Goal: Task Accomplishment & Management: Use online tool/utility

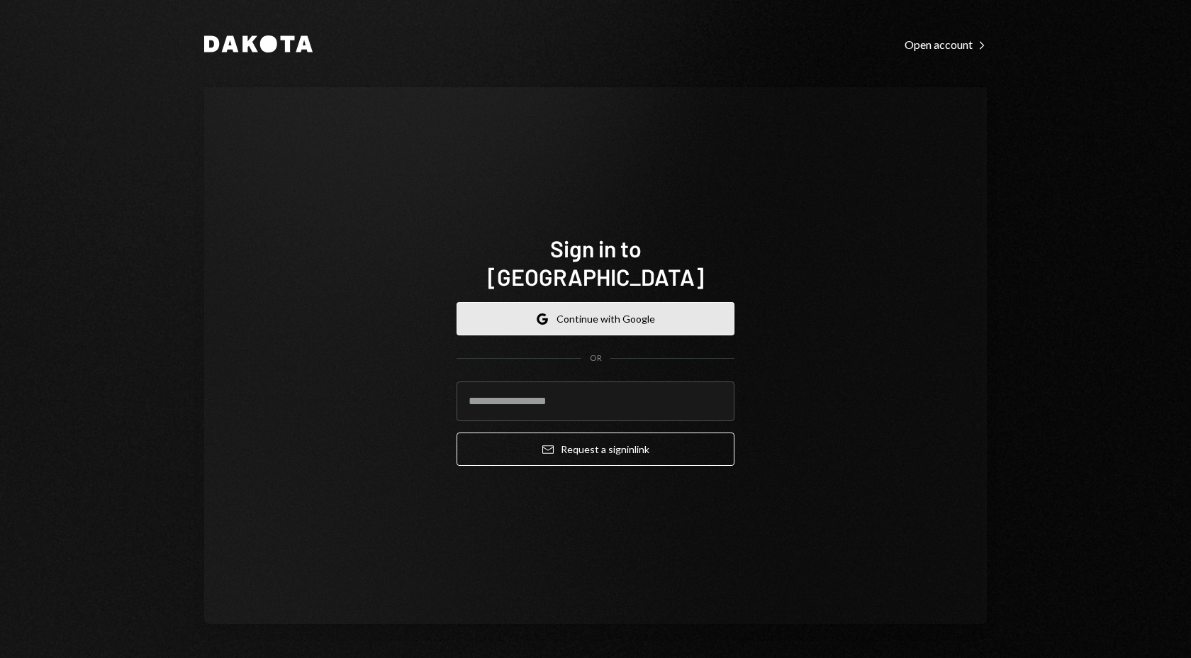
click at [669, 302] on button "Google Continue with Google" at bounding box center [596, 318] width 278 height 33
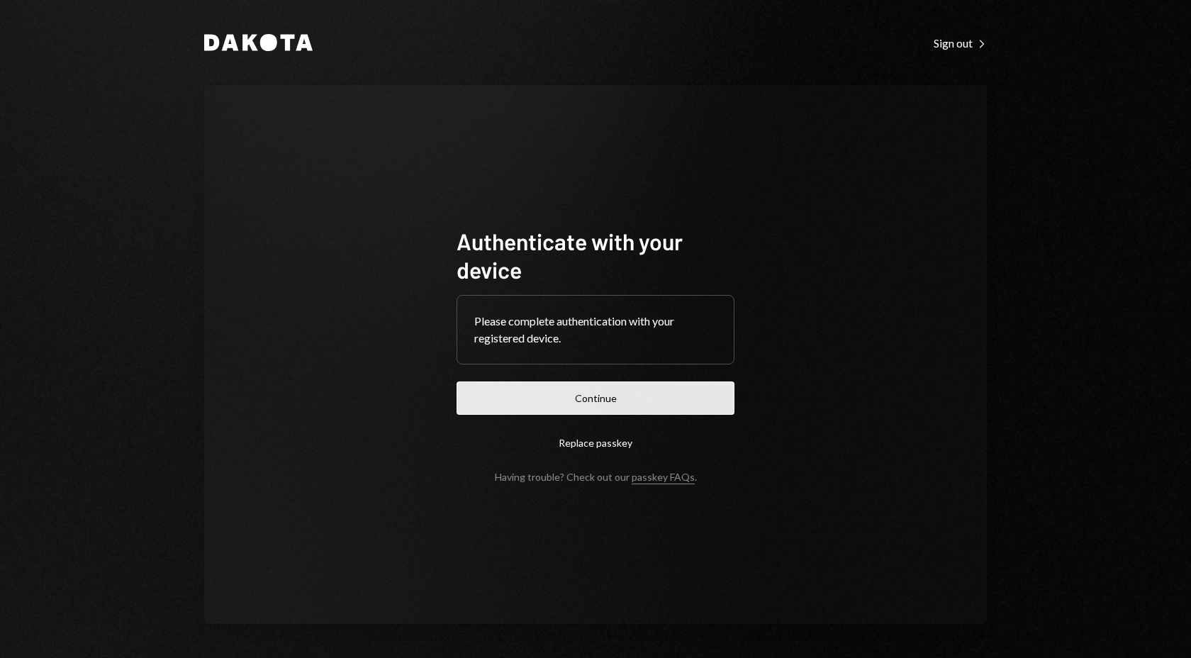
click at [613, 401] on button "Continue" at bounding box center [596, 398] width 278 height 33
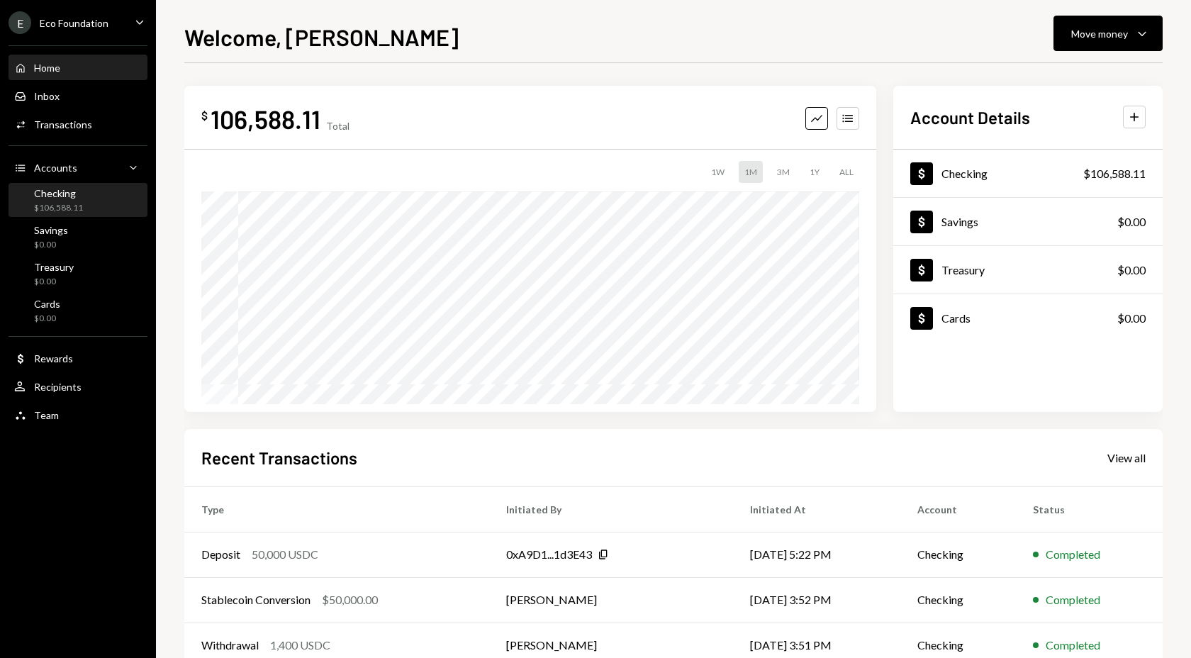
click at [53, 200] on div "Checking $106,588.11" at bounding box center [58, 200] width 49 height 27
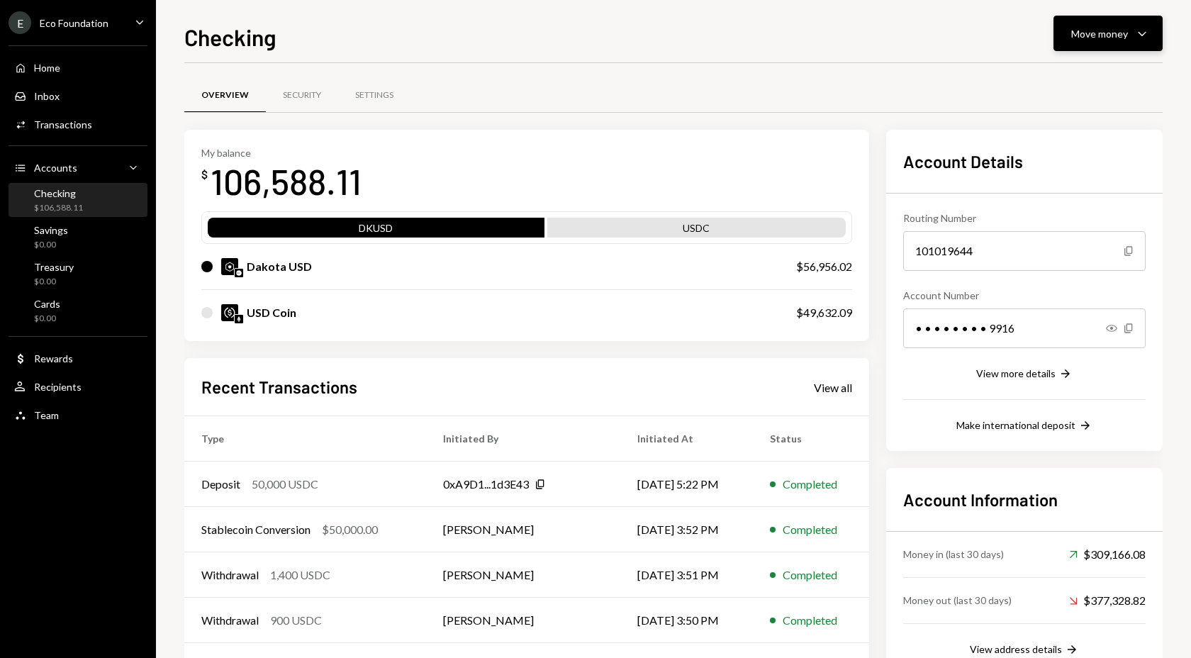
click at [1084, 25] on div "Move money Caret Down" at bounding box center [1109, 33] width 74 height 17
click at [1048, 77] on div "Send" at bounding box center [1097, 76] width 104 height 15
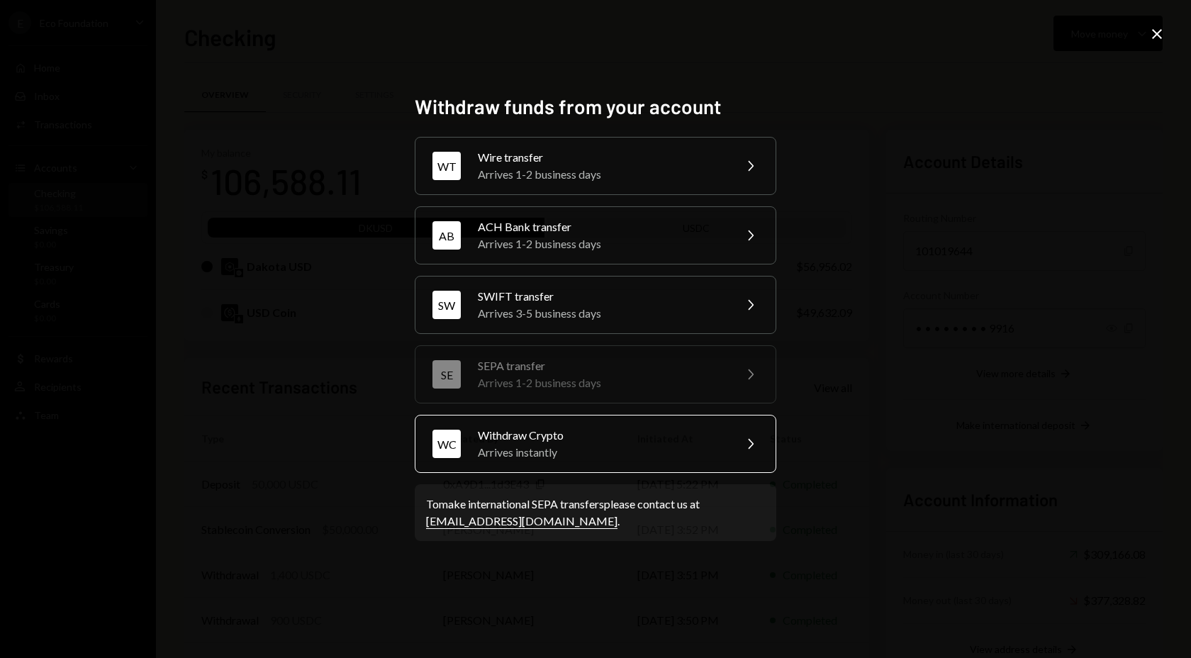
click at [542, 433] on div "Withdraw Crypto" at bounding box center [601, 435] width 247 height 17
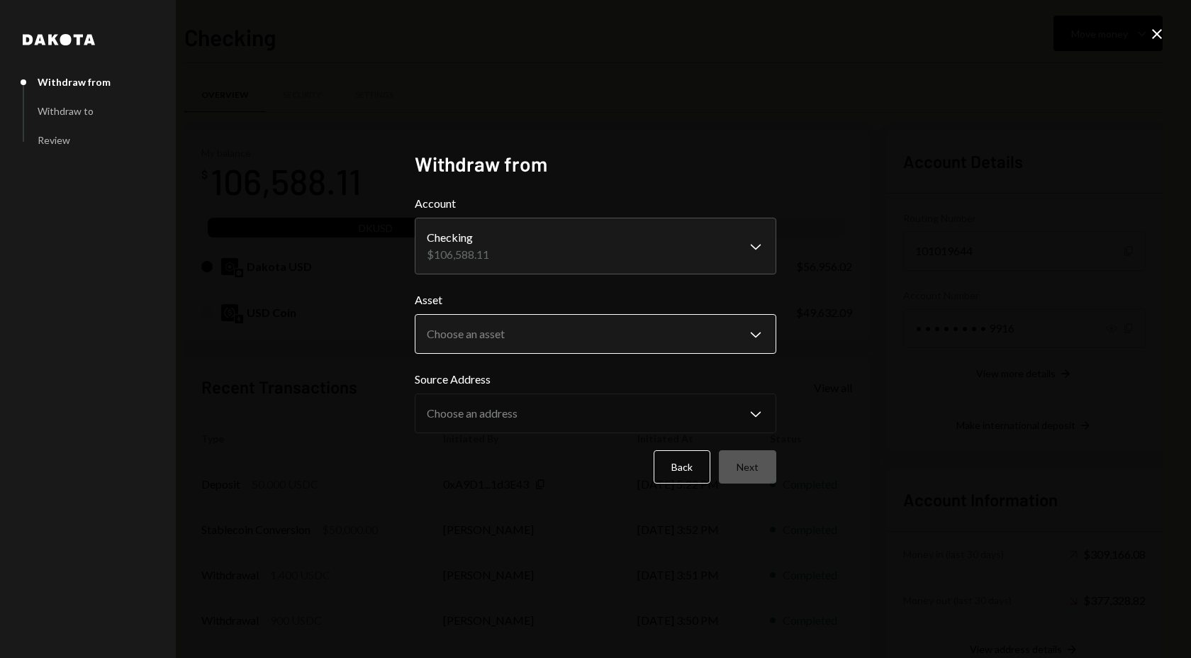
click at [493, 342] on body "E Eco Foundation Caret Down Home Home Inbox Inbox Activities Transactions Accou…" at bounding box center [595, 329] width 1191 height 658
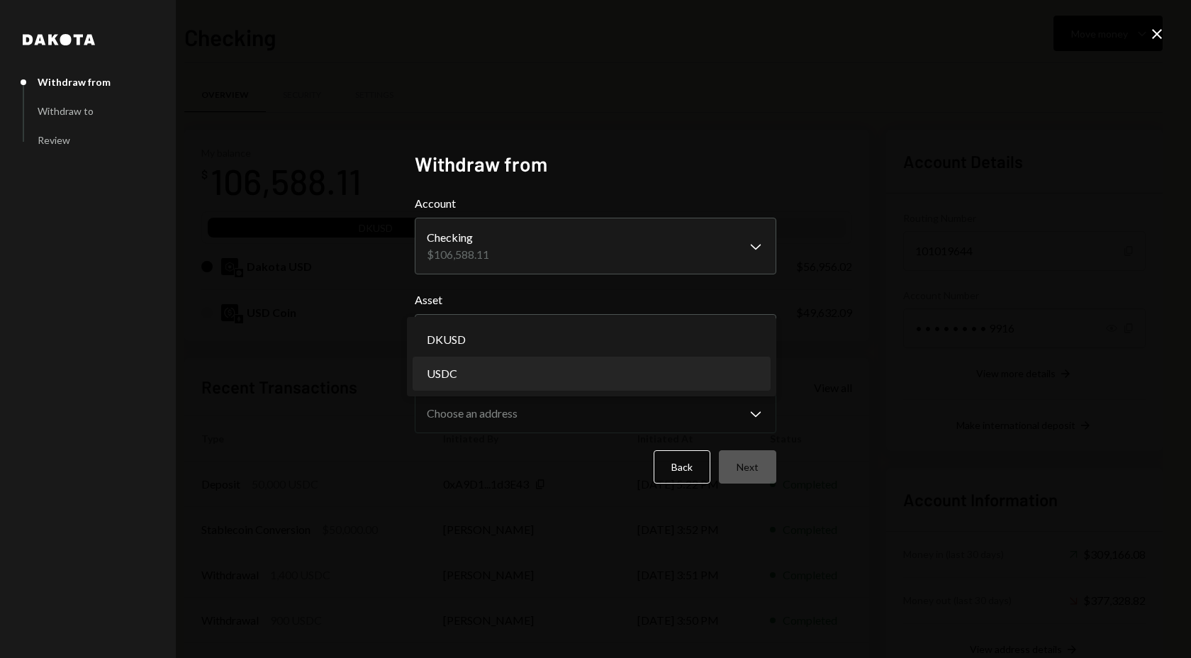
select select "****"
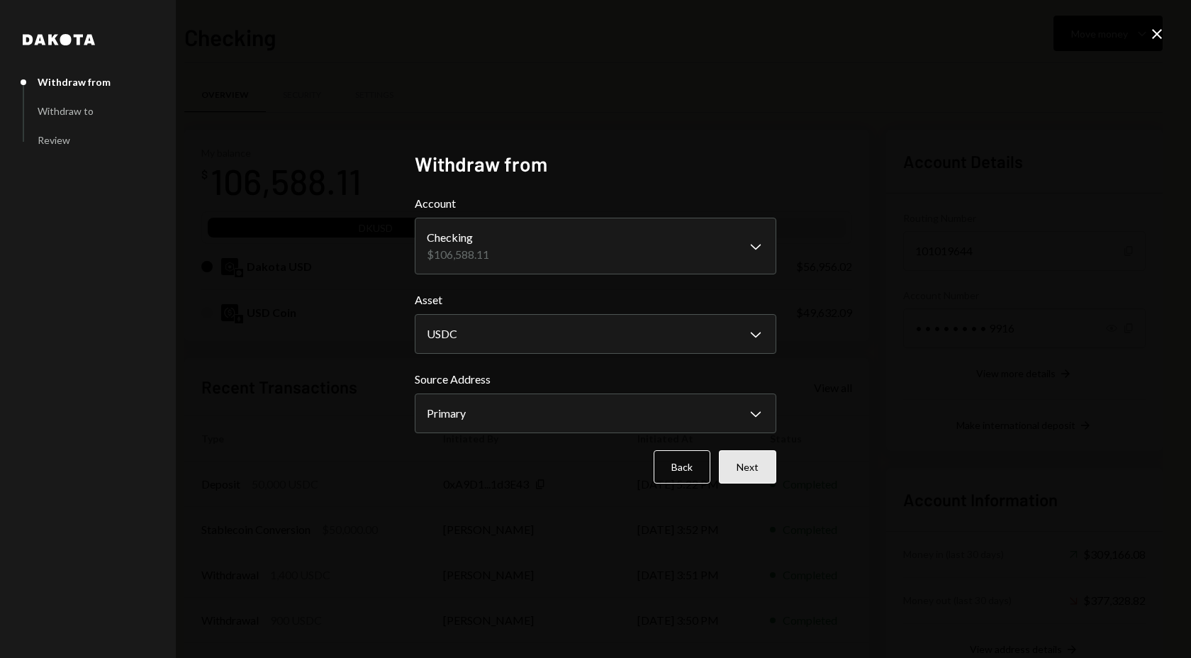
click at [749, 472] on button "Next" at bounding box center [747, 466] width 57 height 33
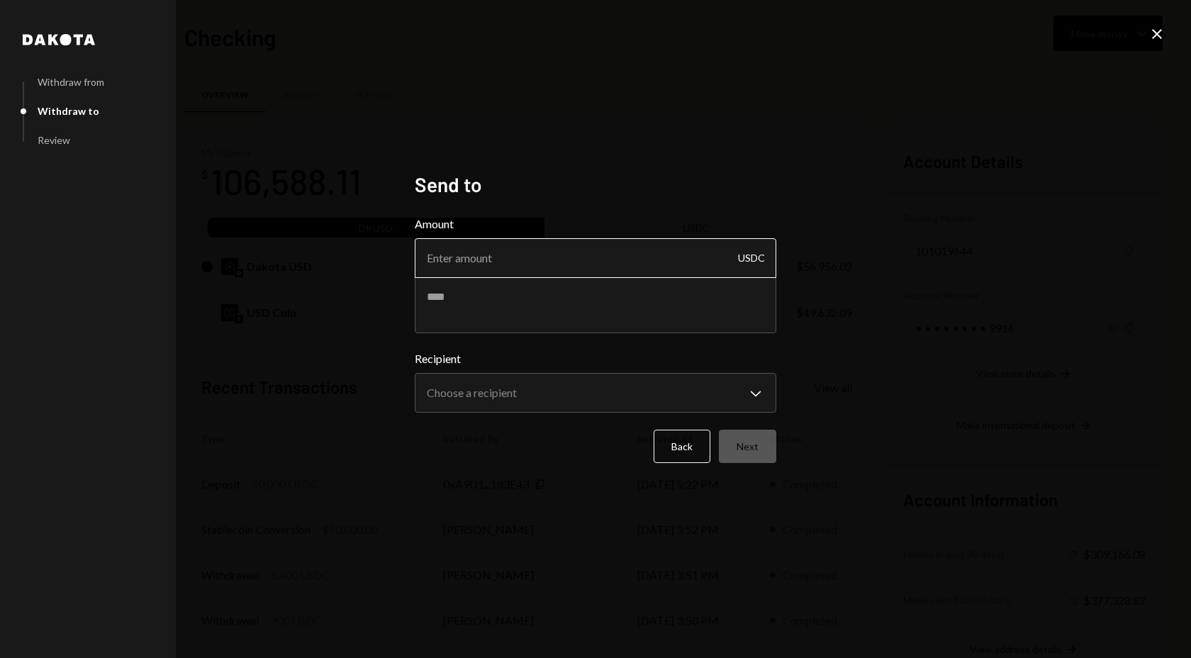
click at [550, 254] on input "Amount" at bounding box center [596, 258] width 362 height 40
type input "10750"
click at [533, 299] on textarea at bounding box center [596, 305] width 362 height 57
type textarea "**********"
click at [499, 406] on body "E Eco Foundation Caret Down Home Home Inbox Inbox Activities Transactions Accou…" at bounding box center [595, 329] width 1191 height 658
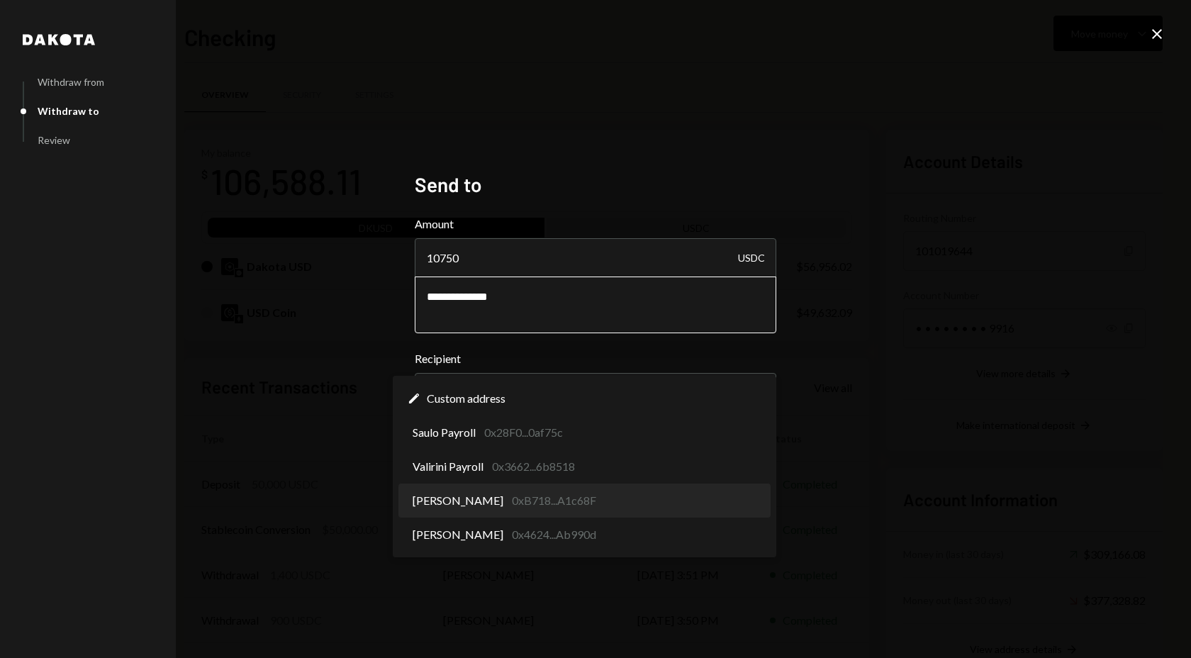
select select "**********"
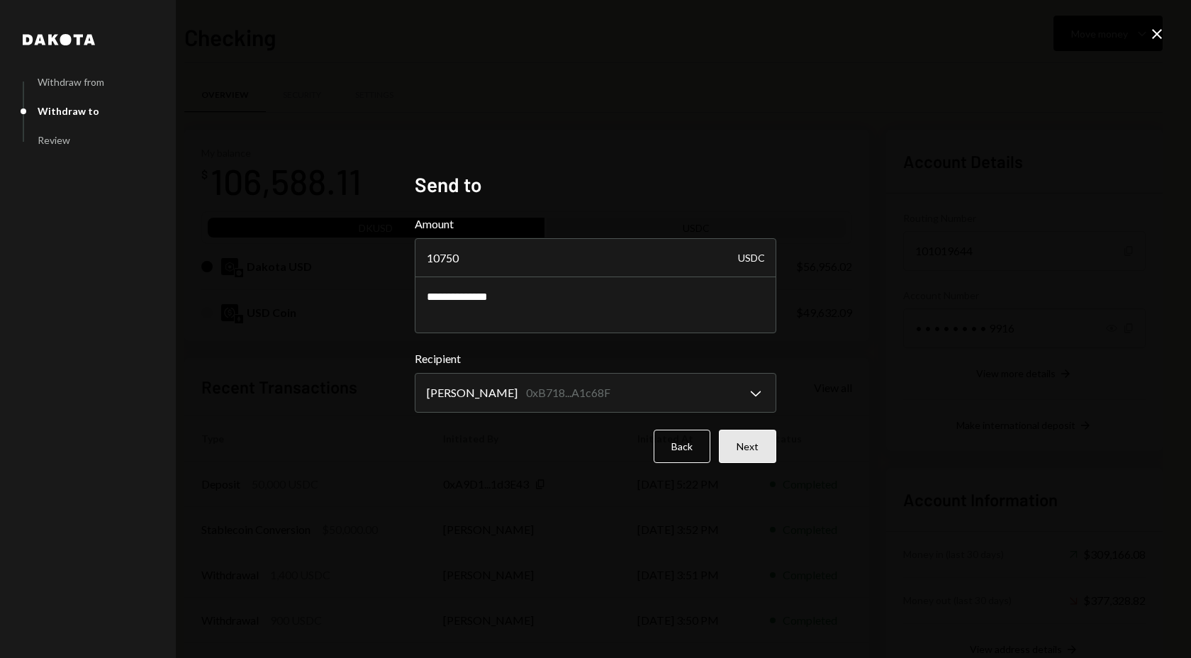
click at [740, 455] on button "Next" at bounding box center [747, 446] width 57 height 33
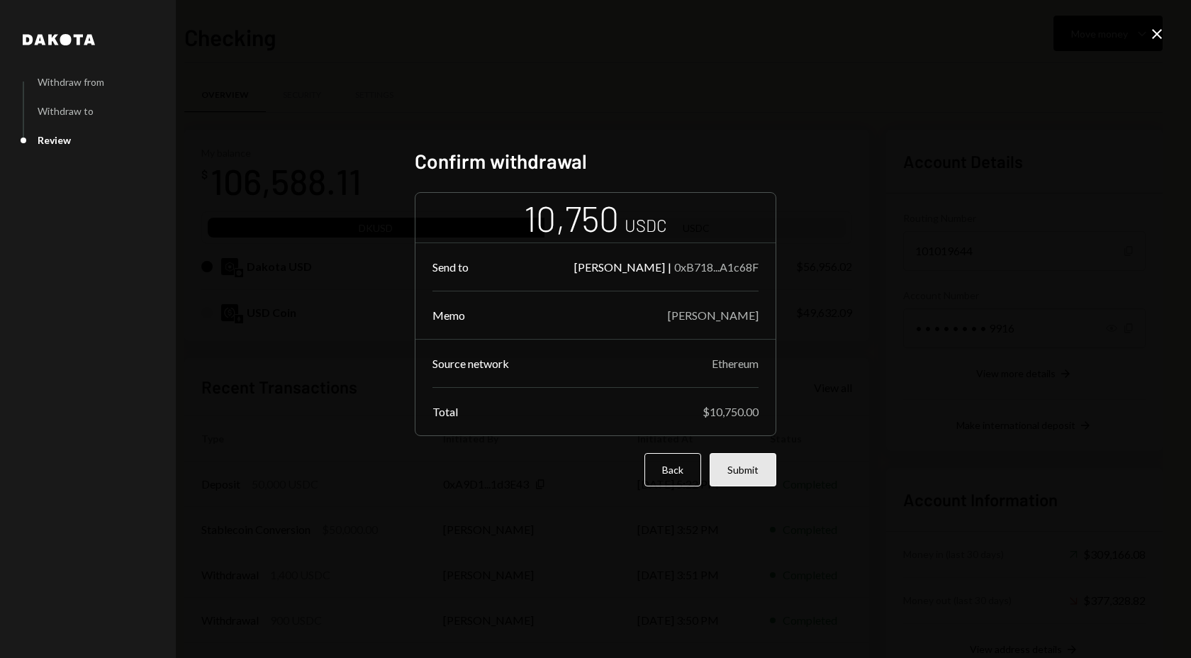
click at [741, 472] on button "Submit" at bounding box center [743, 469] width 67 height 33
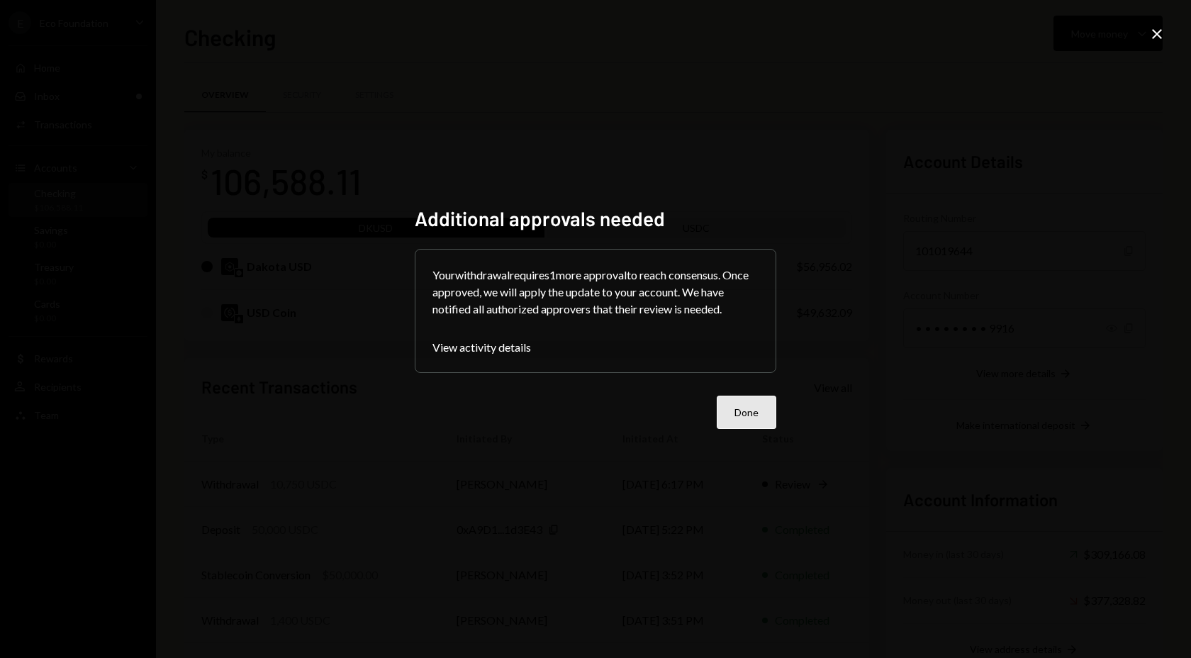
click at [759, 425] on button "Done" at bounding box center [747, 412] width 60 height 33
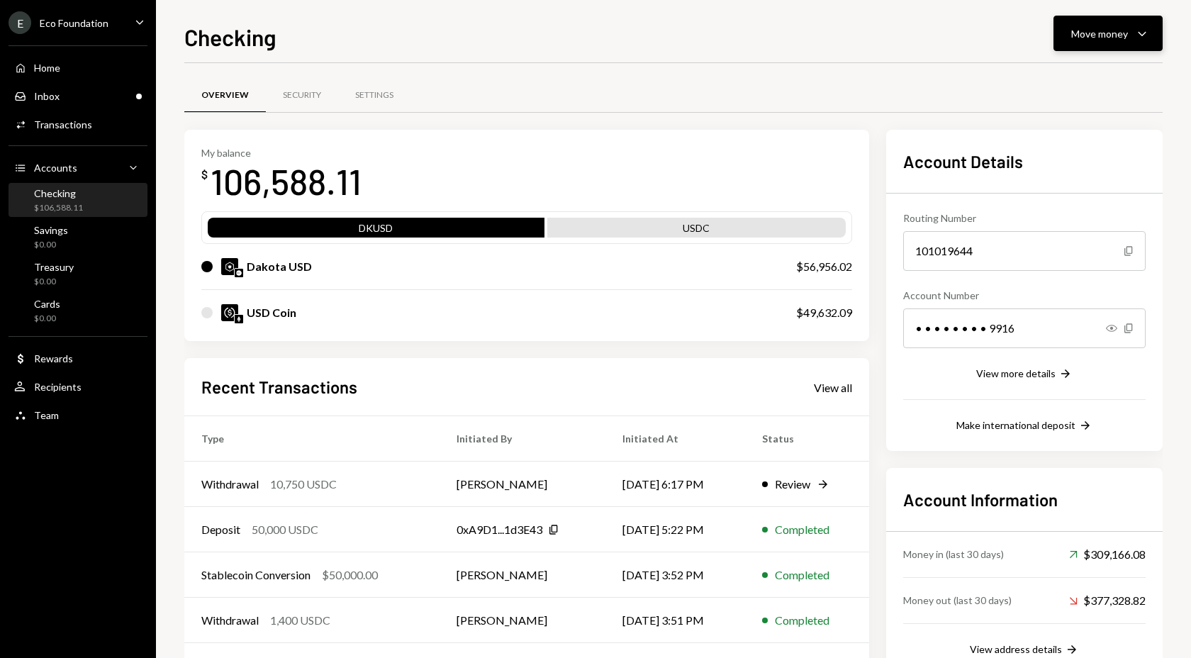
click at [1089, 25] on div "Move money Caret Down" at bounding box center [1109, 33] width 74 height 17
click at [1044, 74] on div "Withdraw Send" at bounding box center [1086, 76] width 125 height 15
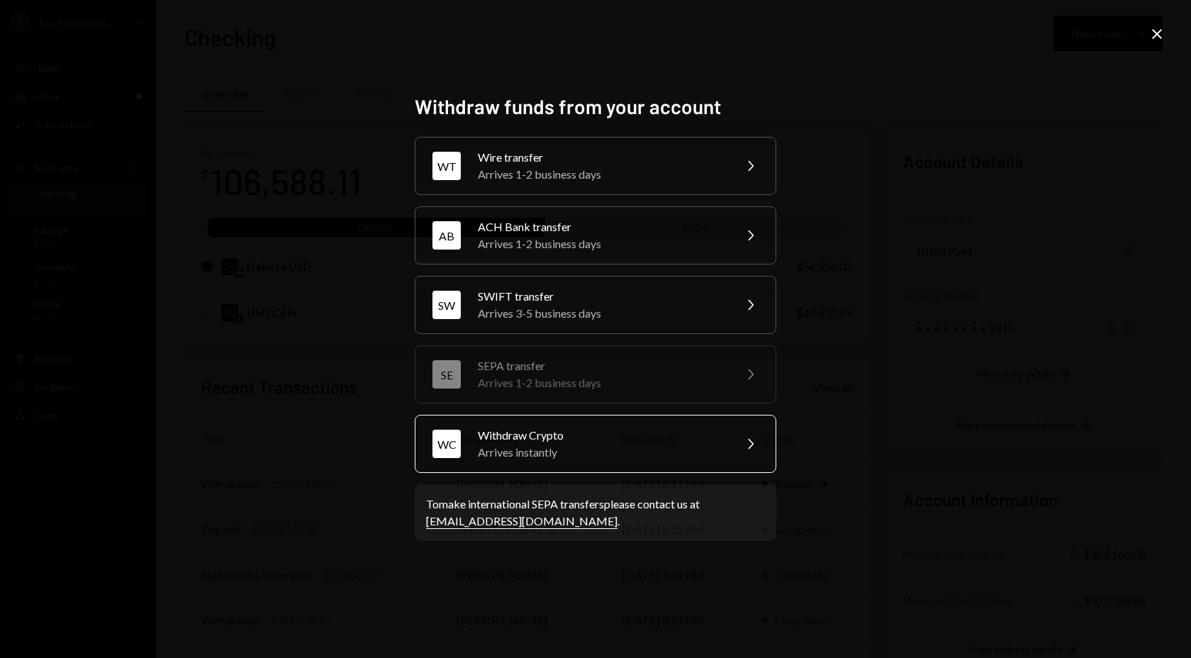
click at [544, 455] on div "Arrives instantly" at bounding box center [601, 452] width 247 height 17
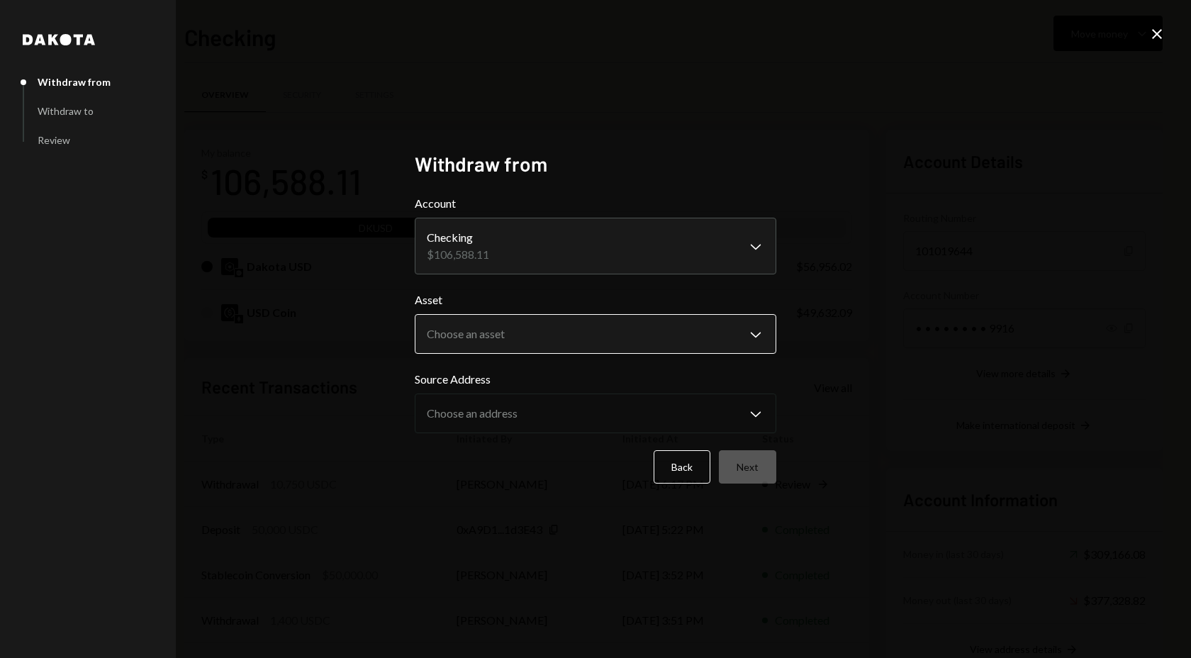
click at [501, 345] on body "E Eco Foundation Caret Down Home Home Inbox Inbox Activities Transactions Accou…" at bounding box center [595, 329] width 1191 height 658
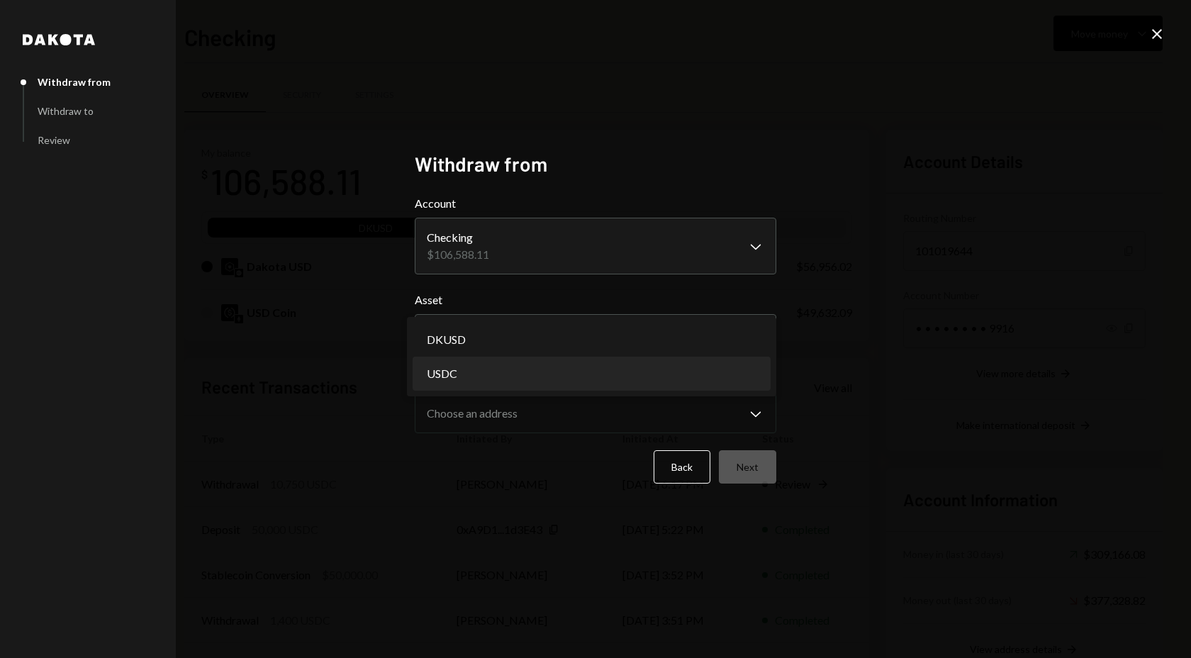
select select "****"
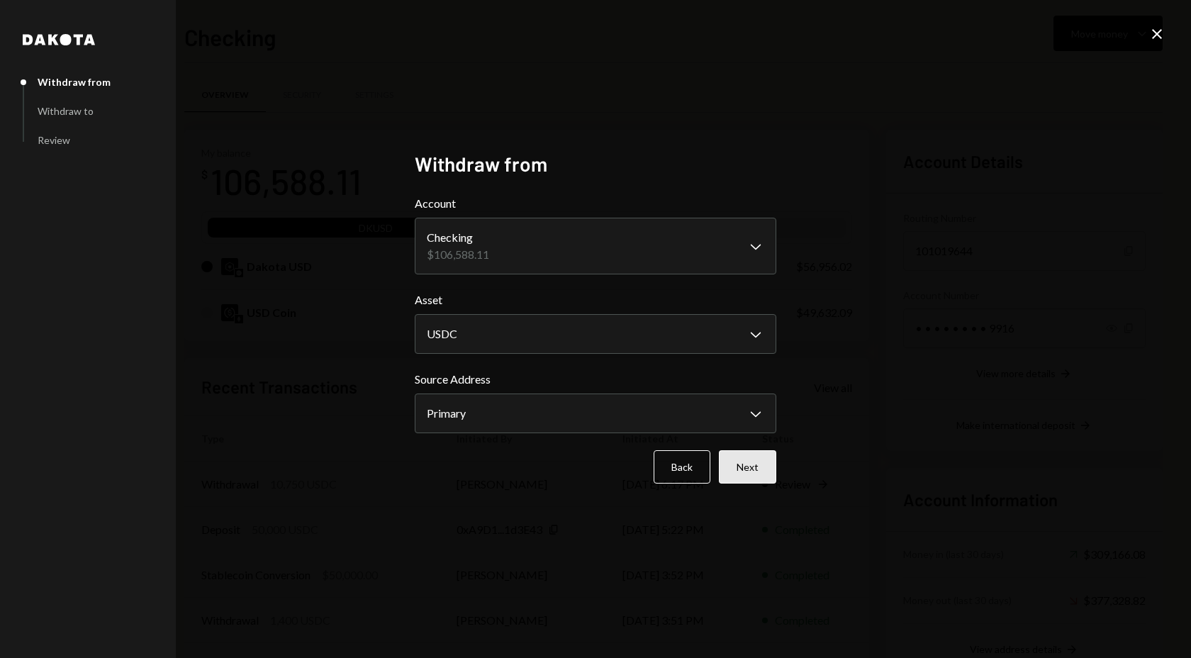
click at [755, 469] on button "Next" at bounding box center [747, 466] width 57 height 33
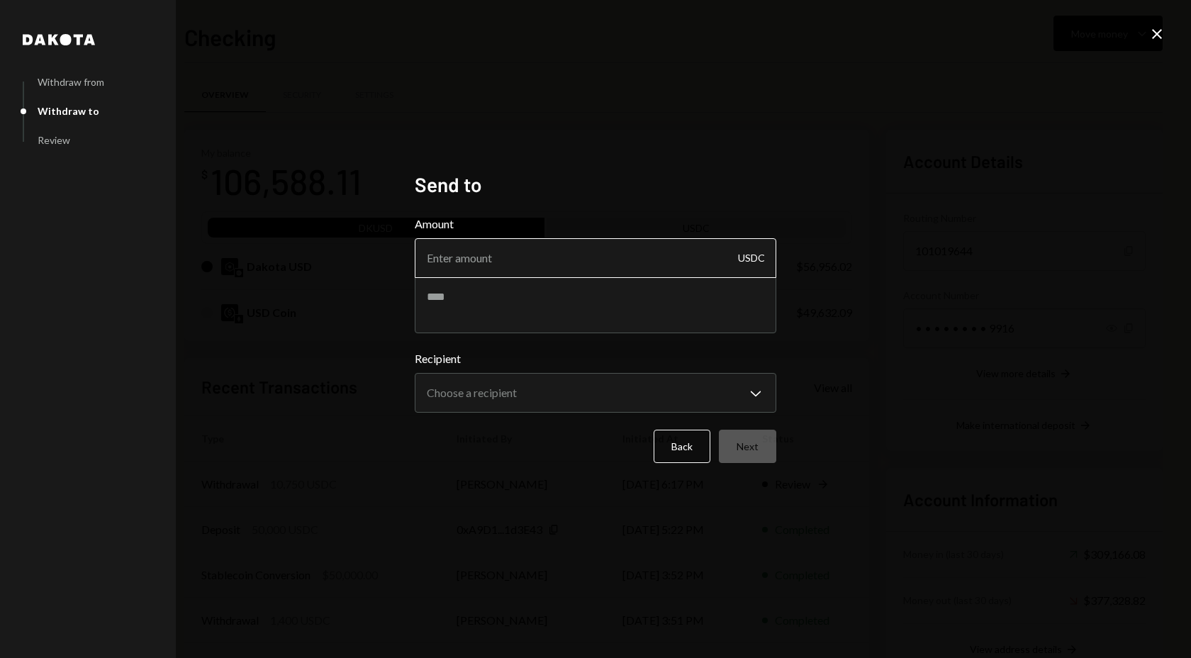
click at [523, 266] on input "Amount" at bounding box center [596, 258] width 362 height 40
type input "6150"
type textarea "**********"
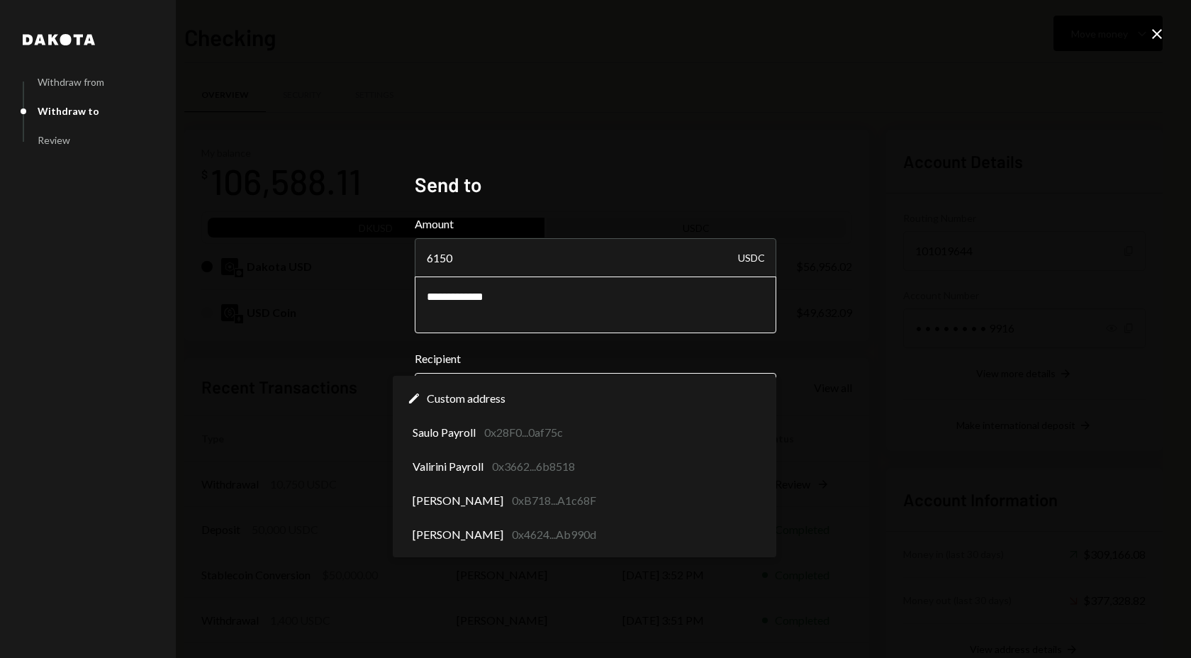
click at [531, 401] on body "E Eco Foundation Caret Down Home Home Inbox Inbox Activities Transactions Accou…" at bounding box center [595, 329] width 1191 height 658
select select "**********"
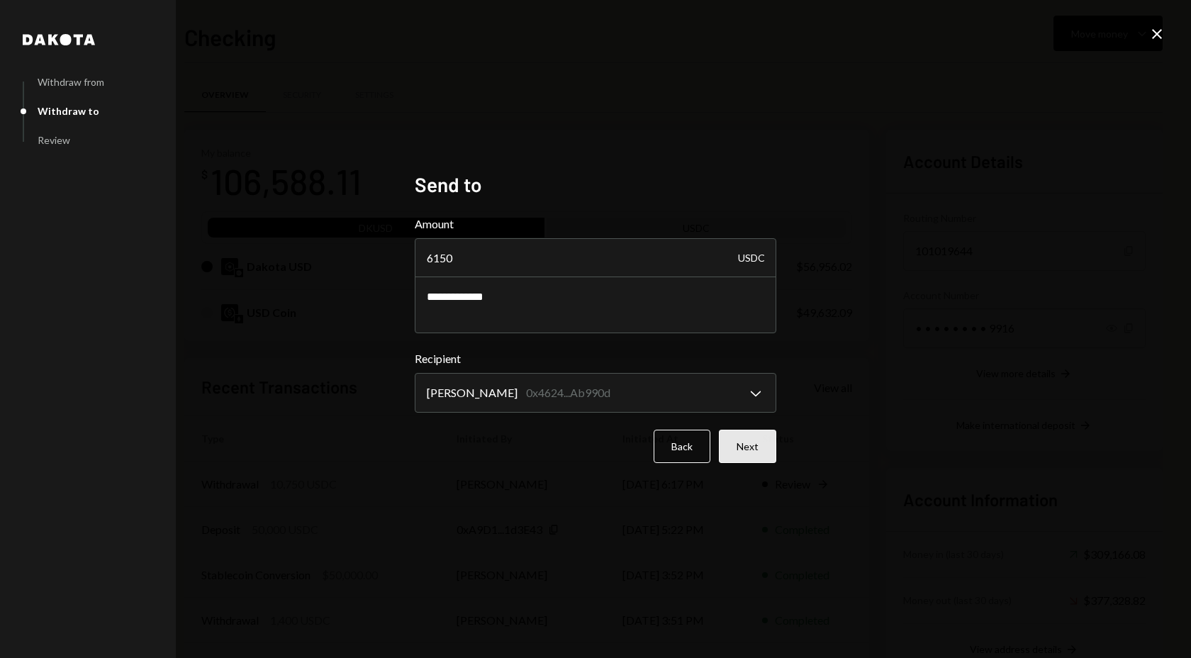
click at [759, 452] on button "Next" at bounding box center [747, 446] width 57 height 33
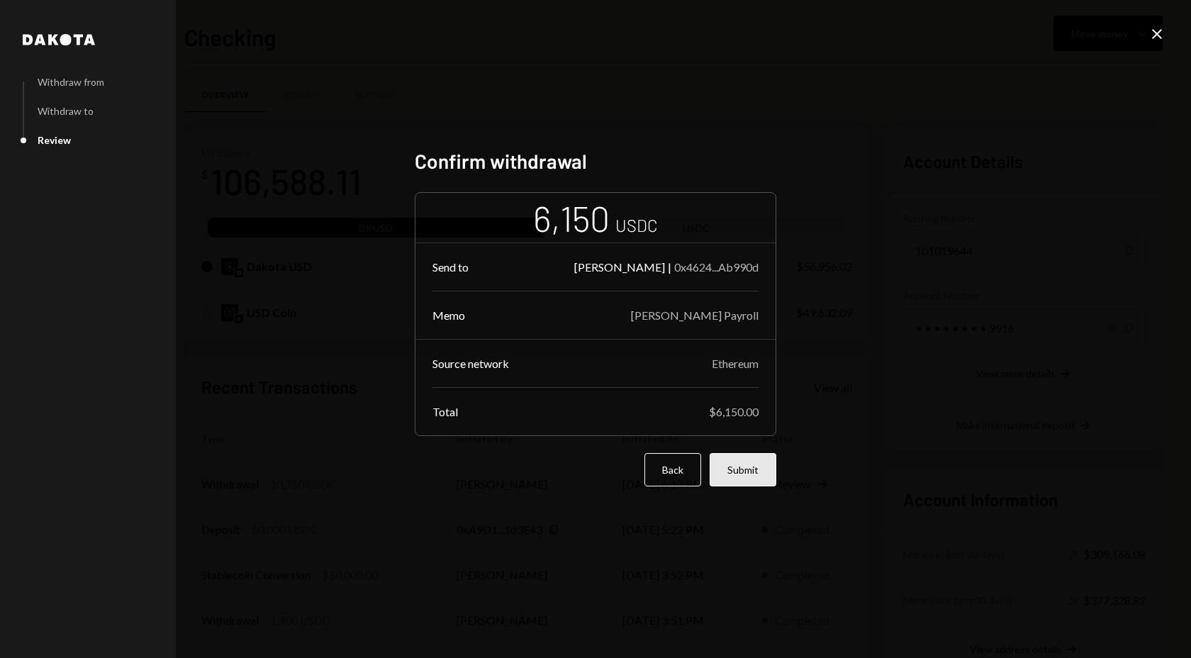
click at [752, 462] on button "Submit" at bounding box center [743, 469] width 67 height 33
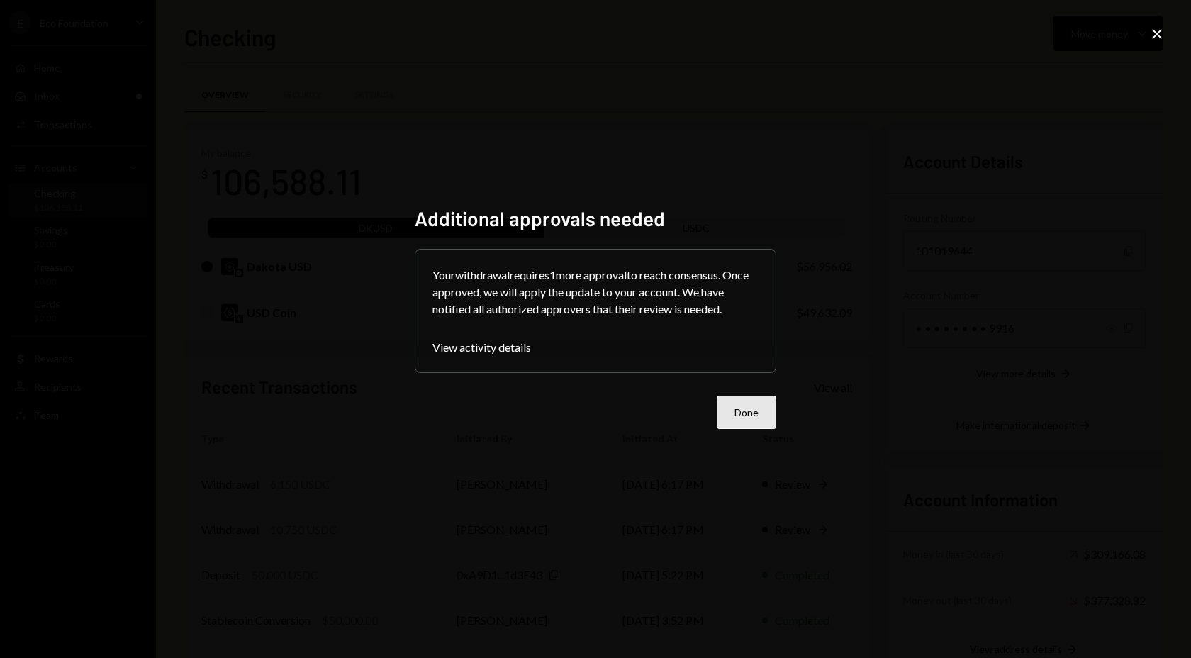
click at [747, 421] on button "Done" at bounding box center [747, 412] width 60 height 33
